Goal: Check status: Check status

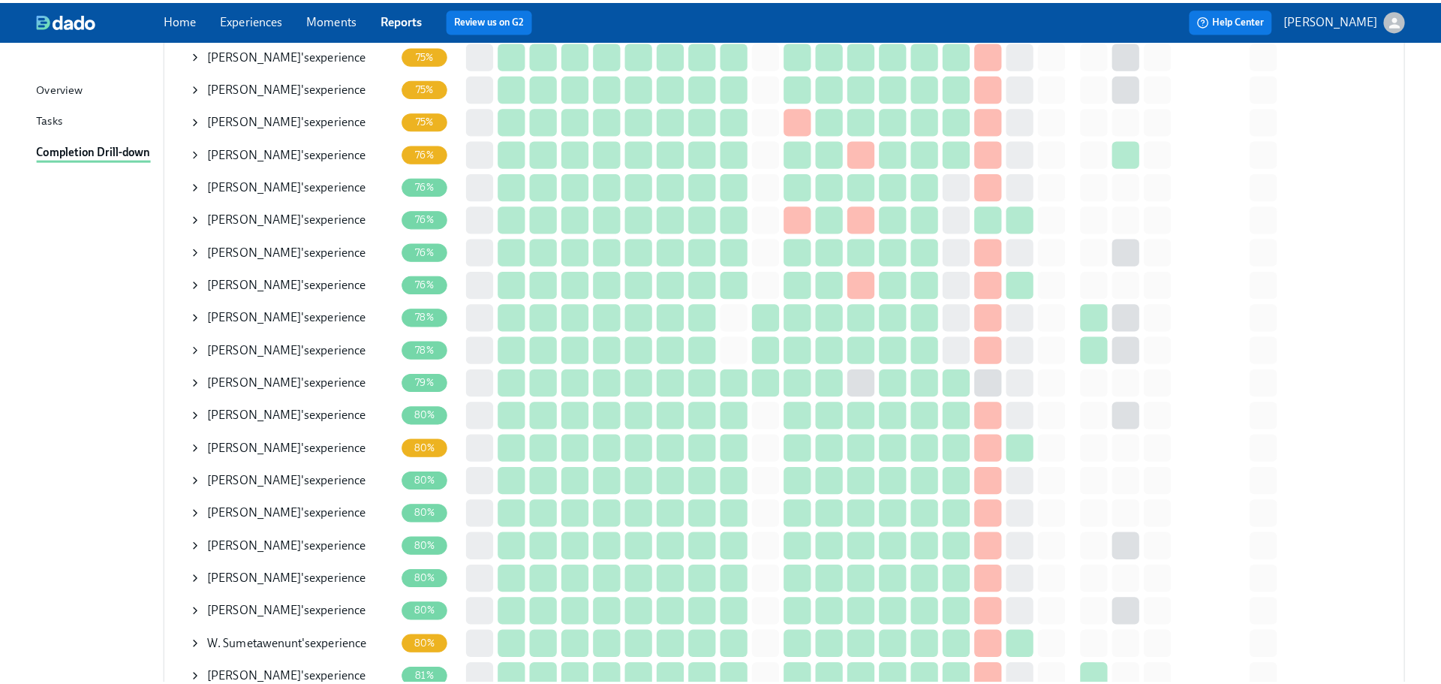
scroll to position [746, 0]
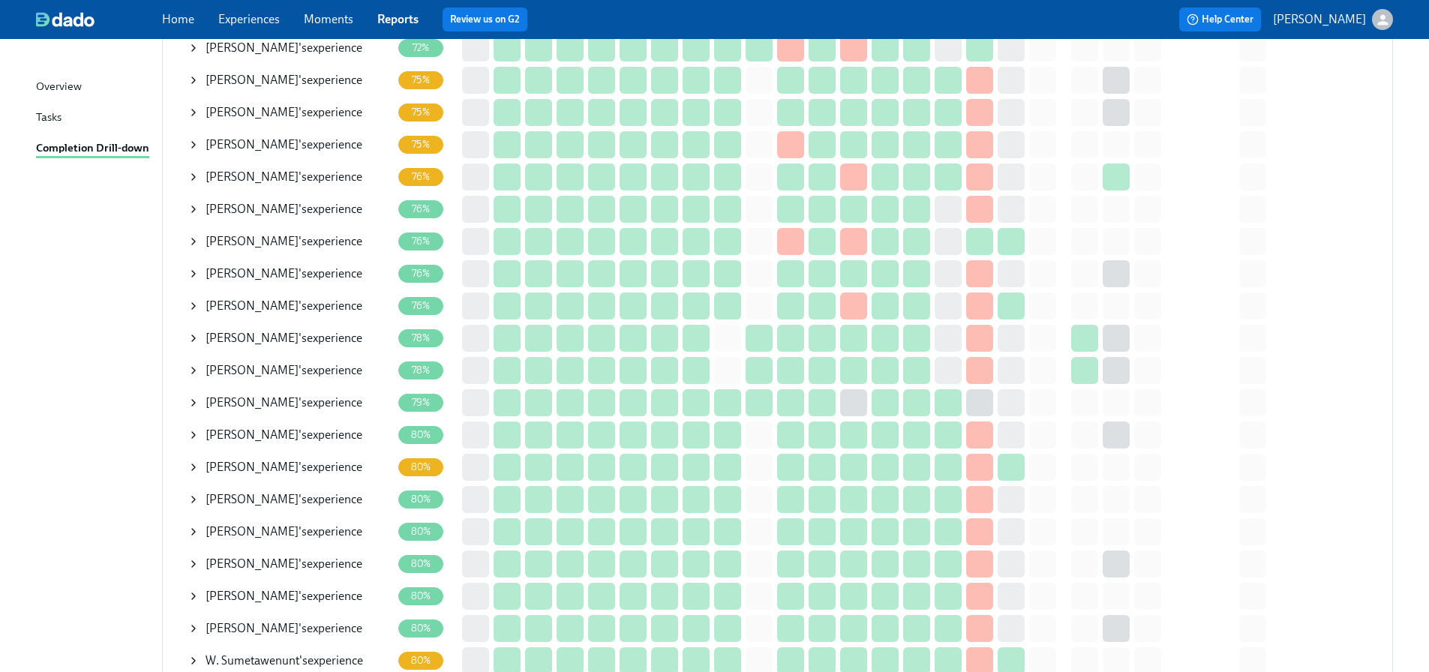
click at [212, 245] on span "[PERSON_NAME]" at bounding box center [252, 241] width 93 height 14
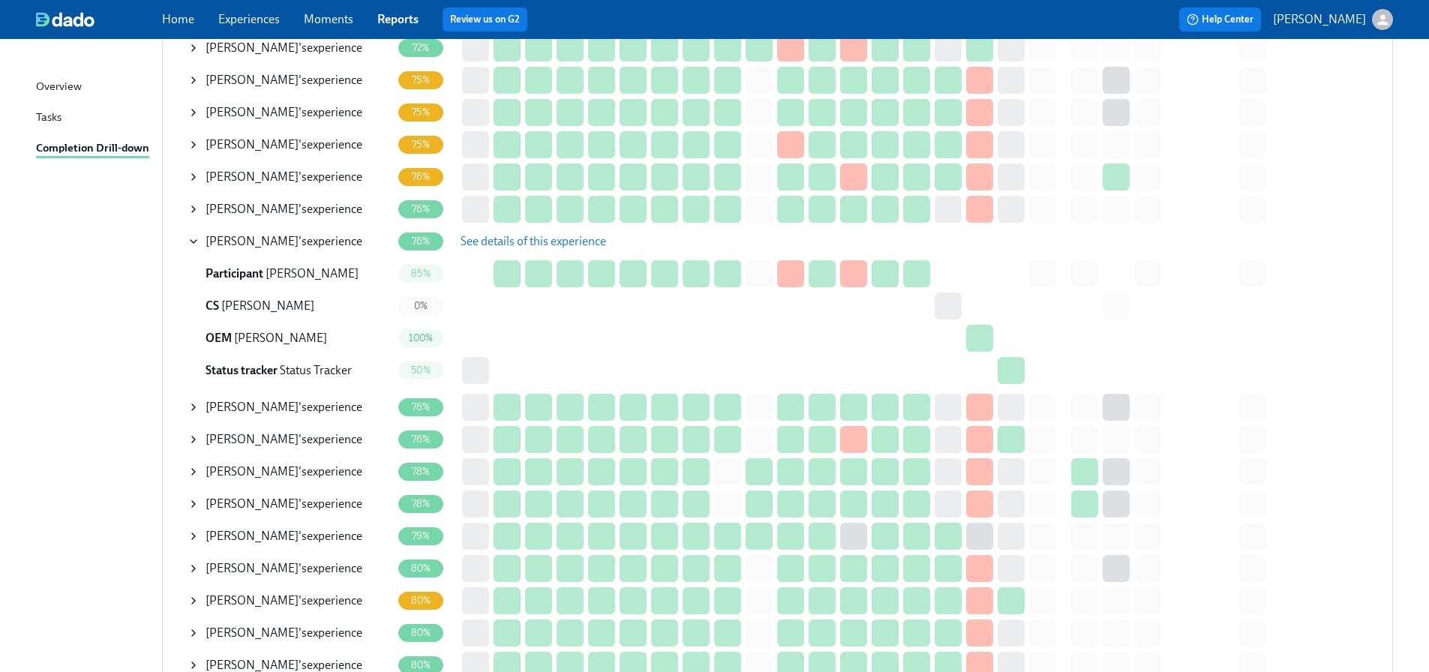
click at [581, 237] on span "See details of this experience" at bounding box center [534, 241] width 146 height 15
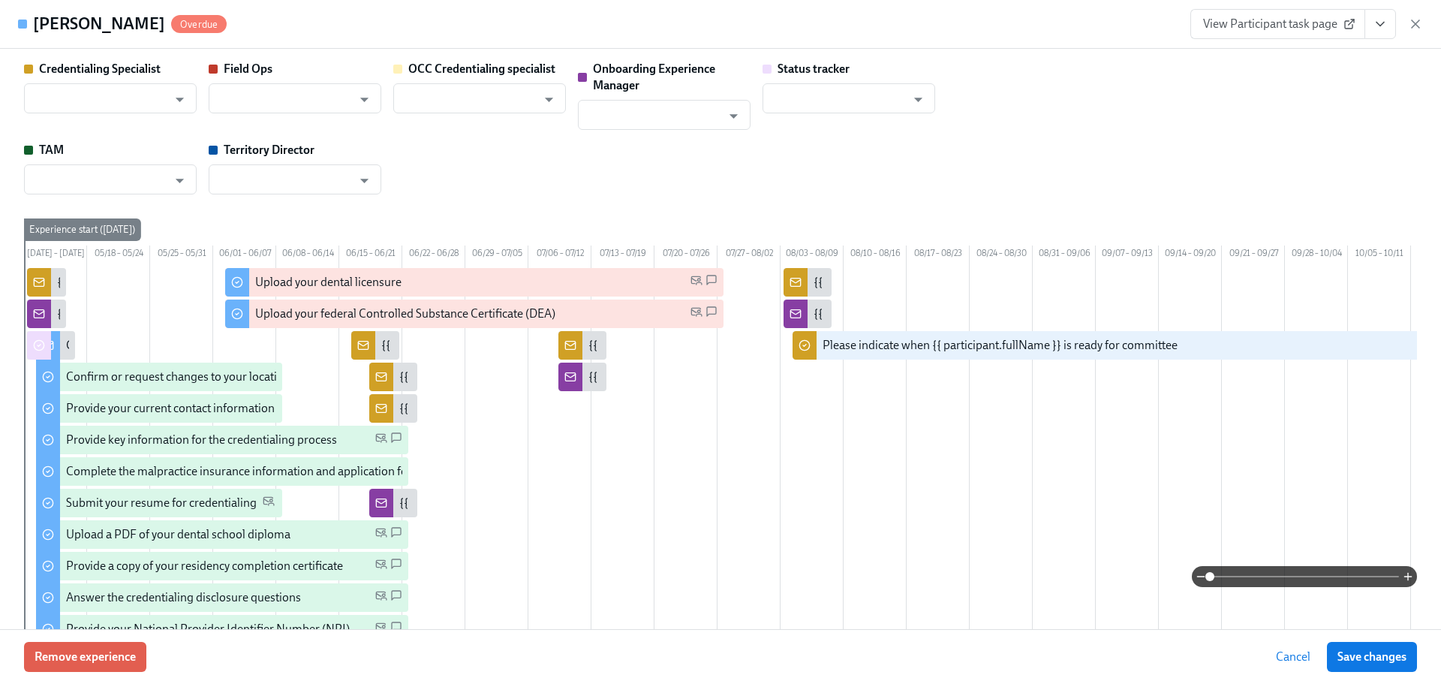
type input "[PERSON_NAME]"
type input "Status Tracker"
type input "[PERSON_NAME]"
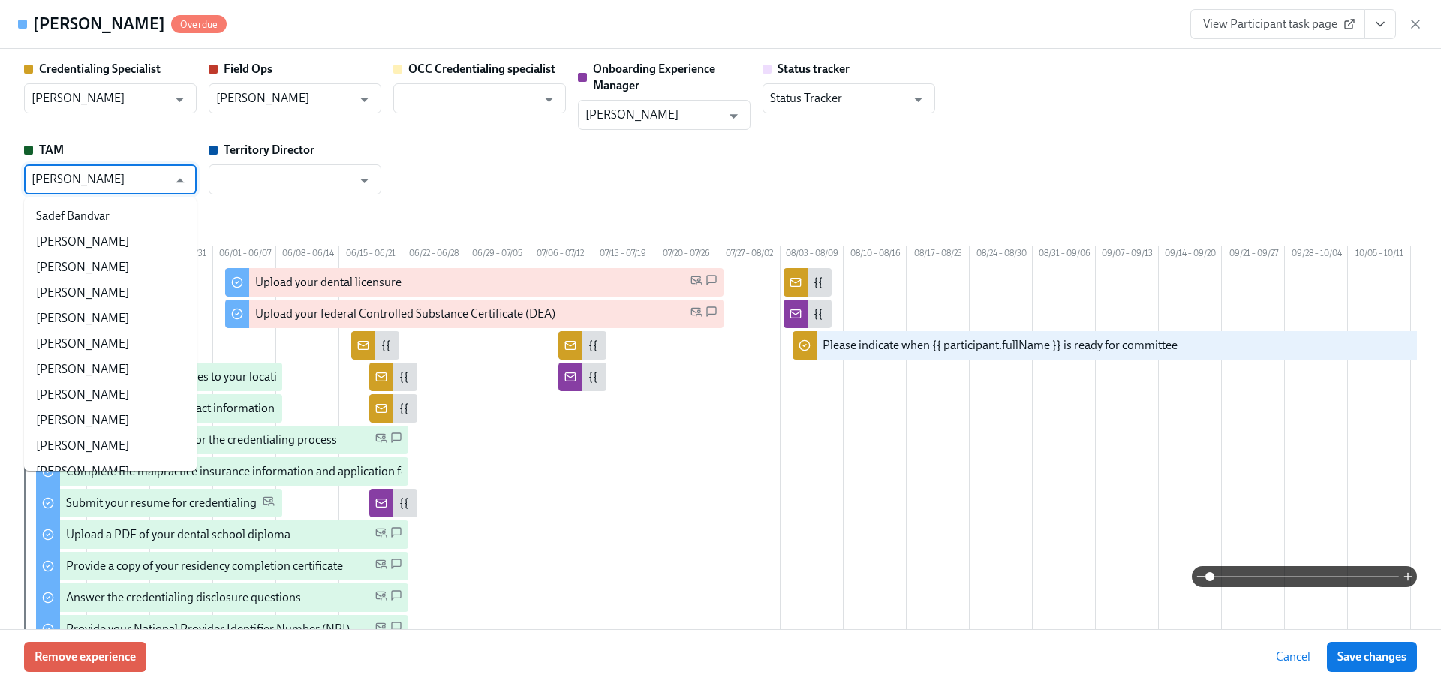
scroll to position [84919, 0]
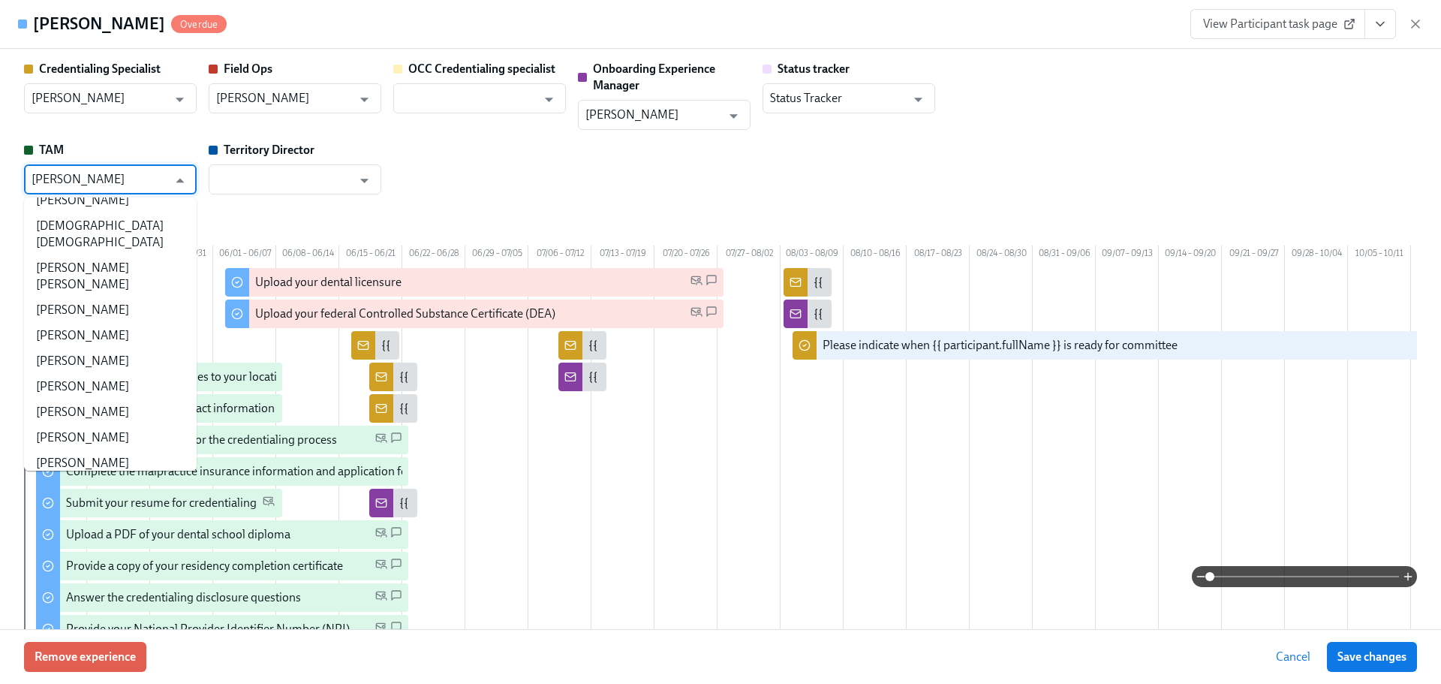
drag, startPoint x: -15, startPoint y: 192, endPoint x: 29, endPoint y: 182, distance: 45.5
click at [29, 182] on div "[PERSON_NAME] ​" at bounding box center [110, 179] width 173 height 30
